Goal: Submit feedback/report problem

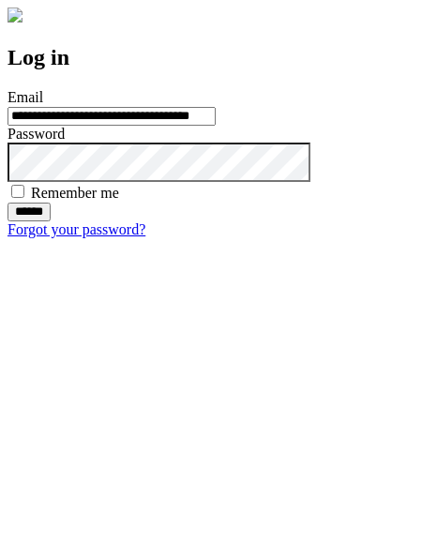
type input "**********"
click at [51, 221] on input "******" at bounding box center [29, 212] width 43 height 19
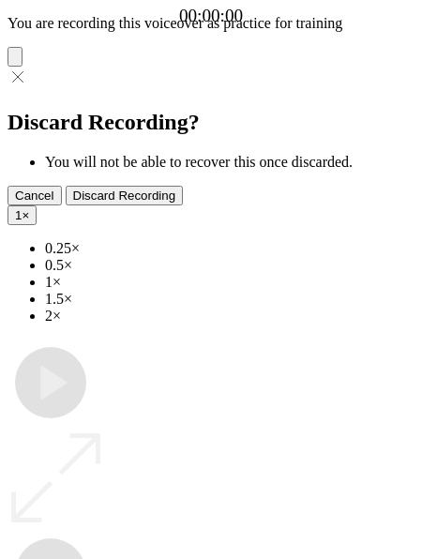
type input "**********"
